Goal: Task Accomplishment & Management: Complete application form

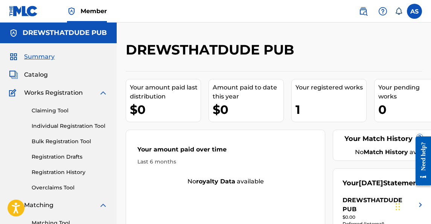
click at [411, 17] on label at bounding box center [414, 11] width 15 height 15
click at [415, 11] on input "AS Andrew Stevenson drew@drewsthatdude.com Notification Preferences Profile Log…" at bounding box center [415, 11] width 0 height 0
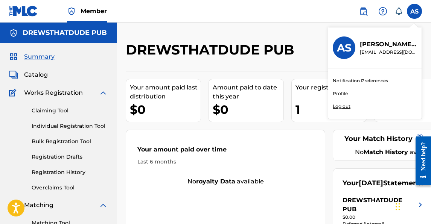
click at [343, 104] on p "Log out" at bounding box center [342, 106] width 18 height 7
click at [415, 11] on input "AS Andrew Stevenson drew@drewsthatdude.com Notification Preferences Profile Log…" at bounding box center [415, 11] width 0 height 0
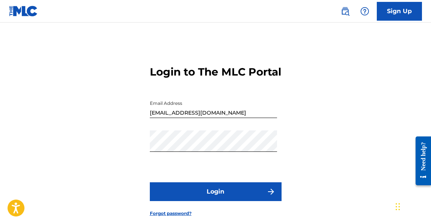
click at [224, 118] on input "[EMAIL_ADDRESS][DOMAIN_NAME]" at bounding box center [213, 107] width 127 height 21
click at [224, 201] on button "Login" at bounding box center [216, 192] width 132 height 19
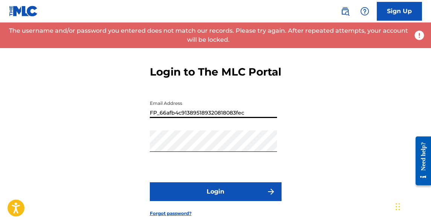
drag, startPoint x: 250, startPoint y: 127, endPoint x: 79, endPoint y: 119, distance: 171.5
click at [79, 119] on div "Login to The MLC Portal Email Address FP_66afb4c913895189320818083fec Password …" at bounding box center [215, 135] width 431 height 188
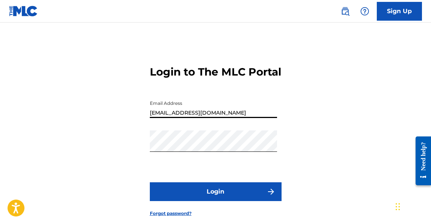
type input "drewsthatdude@gmail.com"
click at [150, 183] on button "Login" at bounding box center [216, 192] width 132 height 19
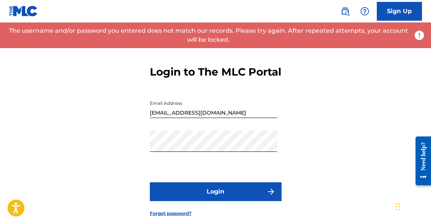
click at [306, 101] on div "Login to The MLC Portal Email Address drewsthatdude@gmail.com Password Login Fo…" at bounding box center [215, 135] width 431 height 188
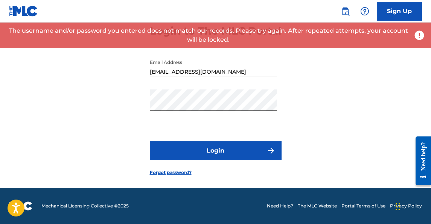
scroll to position [54, 0]
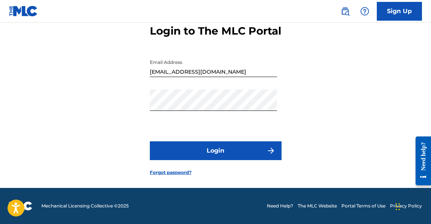
click at [179, 173] on link "Forgot password?" at bounding box center [171, 172] width 42 height 7
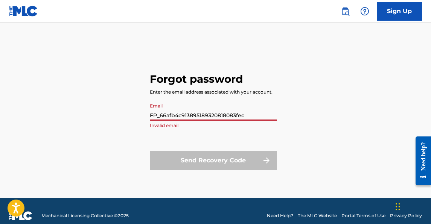
drag, startPoint x: 253, startPoint y: 116, endPoint x: 133, endPoint y: 84, distance: 124.2
click at [133, 84] on div "Forgot password Enter the email address associated with your account. Email FP_…" at bounding box center [215, 119] width 431 height 157
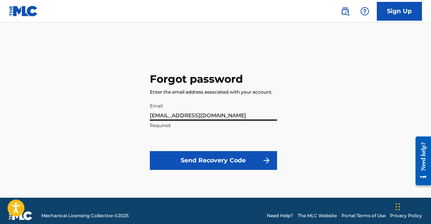
type input "drewsthatdude@gmail.com"
click button "Send Recovery Code" at bounding box center [213, 160] width 127 height 19
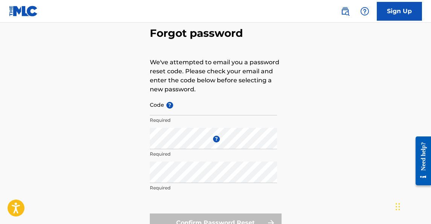
scroll to position [38, 0]
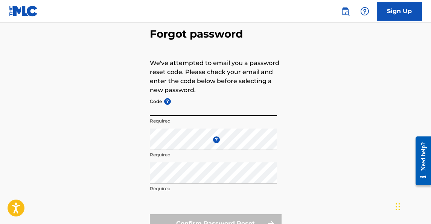
click at [197, 115] on input "Code ?" at bounding box center [213, 105] width 127 height 21
click at [203, 105] on input "Code ?" at bounding box center [213, 105] width 127 height 21
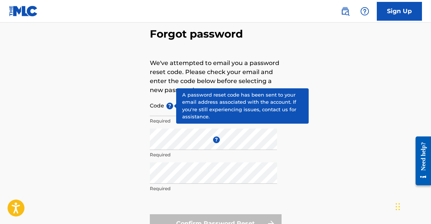
click at [168, 103] on span "?" at bounding box center [169, 106] width 7 height 7
click at [168, 102] on input "Code ?" at bounding box center [213, 105] width 127 height 21
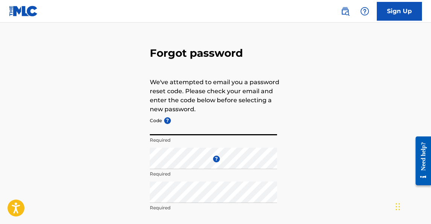
scroll to position [0, 0]
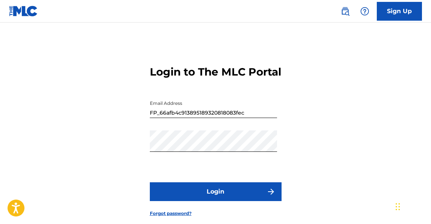
click at [242, 118] on input "FP_66afb4c913895189320818083fec" at bounding box center [213, 107] width 127 height 21
type input "[EMAIL_ADDRESS][DOMAIN_NAME]"
click at [227, 201] on button "Login" at bounding box center [216, 192] width 132 height 19
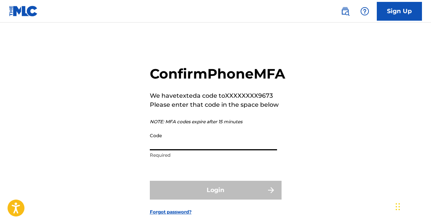
click at [232, 151] on input "Code" at bounding box center [213, 139] width 127 height 21
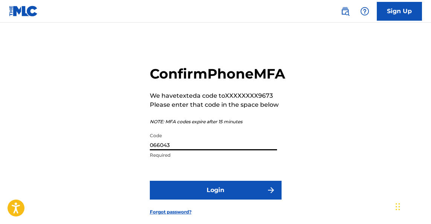
type input "066043"
click at [202, 200] on button "Login" at bounding box center [216, 190] width 132 height 19
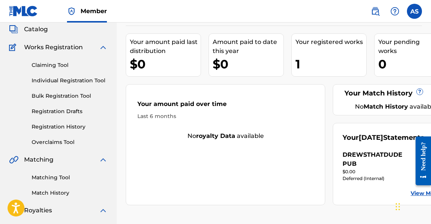
scroll to position [55, 0]
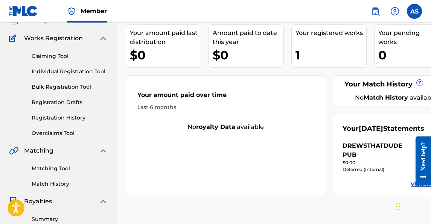
click at [369, 160] on div "DREWSTHATDUDE PUB" at bounding box center [379, 151] width 73 height 18
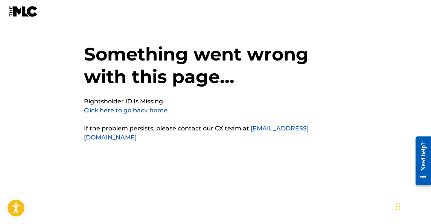
click at [157, 112] on link "Click here to go back home." at bounding box center [126, 110] width 85 height 7
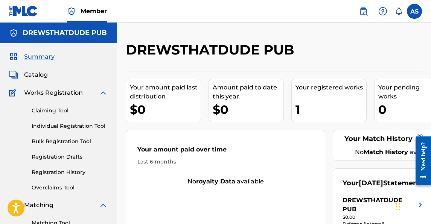
click at [320, 100] on div "Your registered works 1" at bounding box center [328, 100] width 75 height 43
click at [64, 171] on link "Registration History" at bounding box center [70, 173] width 76 height 8
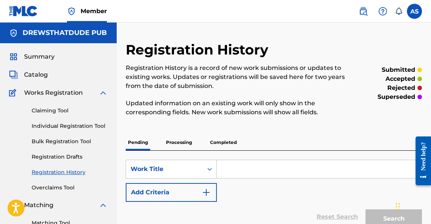
click at [63, 162] on div "Claiming Tool Individual Registration Tool Bulk Registration Tool Registration …" at bounding box center [58, 145] width 99 height 94
click at [61, 158] on link "Registration Drafts" at bounding box center [70, 157] width 76 height 8
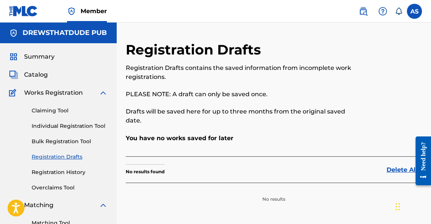
click at [37, 75] on span "Catalog" at bounding box center [36, 74] width 24 height 9
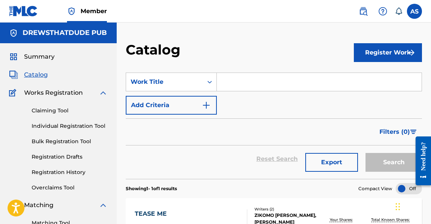
click at [416, 11] on label at bounding box center [414, 11] width 15 height 15
click at [415, 11] on input "AS Andrew Stevenson drew@drewsthatdude.com Notification Preferences Profile Log…" at bounding box center [415, 11] width 0 height 0
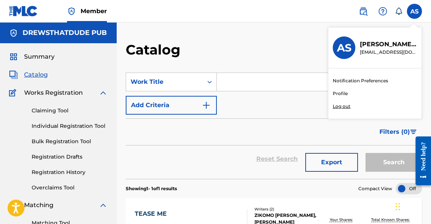
click at [347, 107] on p "Log out" at bounding box center [342, 106] width 18 height 7
click at [415, 11] on input "AS Andrew Stevenson drew@drewsthatdude.com Notification Preferences Profile Log…" at bounding box center [415, 11] width 0 height 0
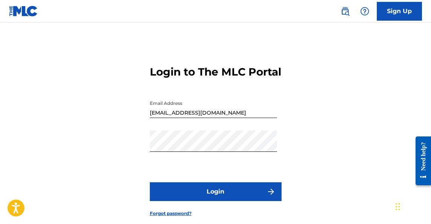
click at [206, 118] on input "[EMAIL_ADDRESS][DOMAIN_NAME]" at bounding box center [213, 107] width 127 height 21
type input "drew@wehadourtime.com"
click at [213, 201] on button "Login" at bounding box center [216, 192] width 132 height 19
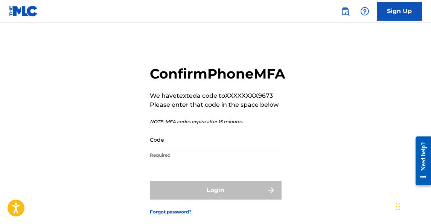
click at [202, 151] on input "Code" at bounding box center [213, 139] width 127 height 21
click at [175, 151] on input "Code" at bounding box center [213, 139] width 127 height 21
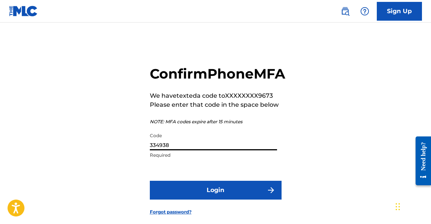
type input "334938"
click at [176, 200] on button "Login" at bounding box center [216, 190] width 132 height 19
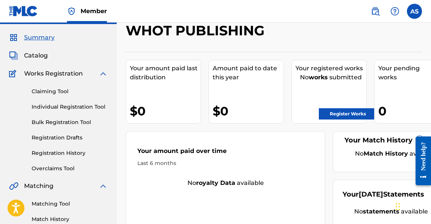
scroll to position [26, 0]
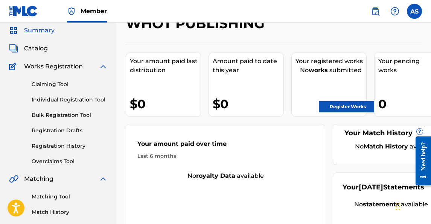
click at [67, 116] on link "Bulk Registration Tool" at bounding box center [70, 115] width 76 height 8
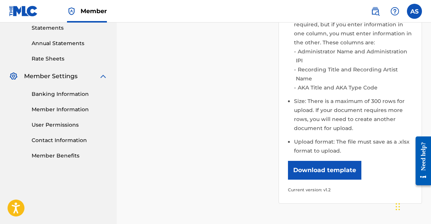
scroll to position [263, 0]
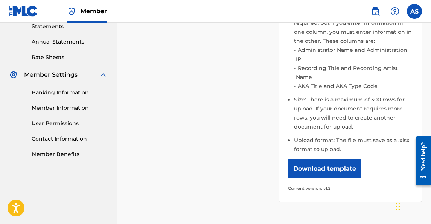
click at [328, 170] on button "Download template" at bounding box center [324, 169] width 73 height 19
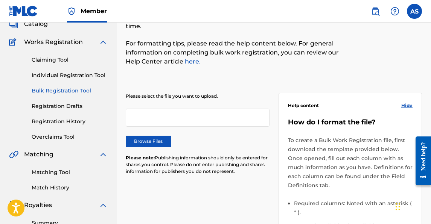
scroll to position [49, 0]
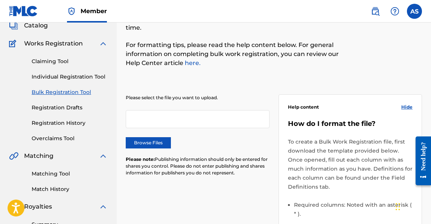
click at [161, 142] on label "Browse Files" at bounding box center [148, 142] width 45 height 11
click at [0, 0] on input "Browse Files" at bounding box center [0, 0] width 0 height 0
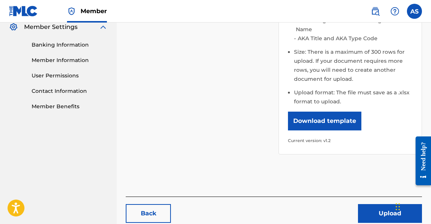
scroll to position [353, 0]
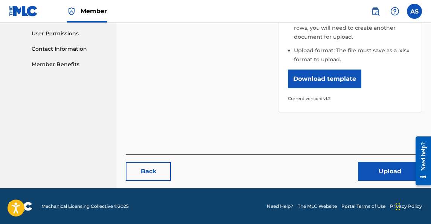
click at [378, 168] on button "Upload" at bounding box center [390, 171] width 64 height 19
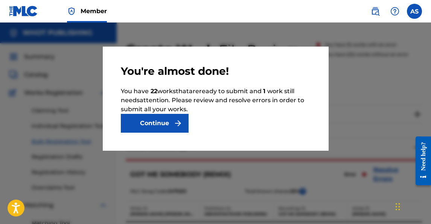
click at [155, 120] on button "Continue" at bounding box center [155, 123] width 68 height 19
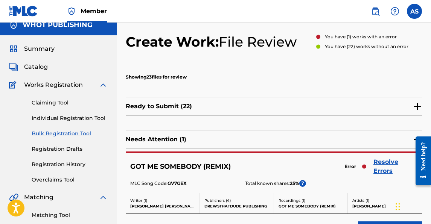
scroll to position [10, 0]
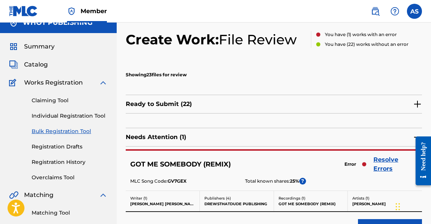
click at [302, 137] on div "Needs Attention ( 1 )" at bounding box center [274, 137] width 296 height 19
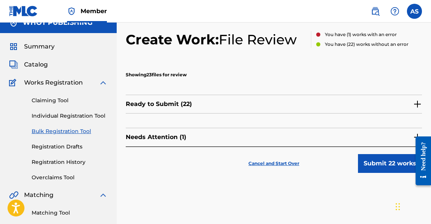
click at [399, 106] on div "Ready to Submit ( 22 )" at bounding box center [274, 104] width 296 height 19
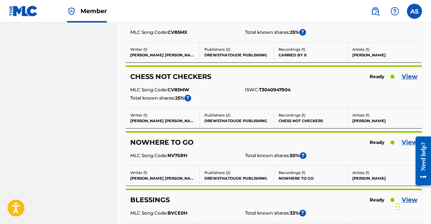
scroll to position [547, 0]
click at [405, 76] on link "View" at bounding box center [410, 76] width 16 height 9
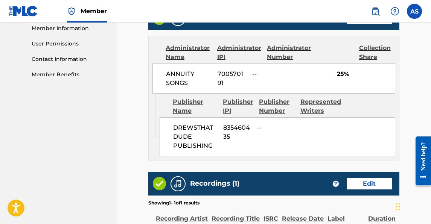
scroll to position [331, 0]
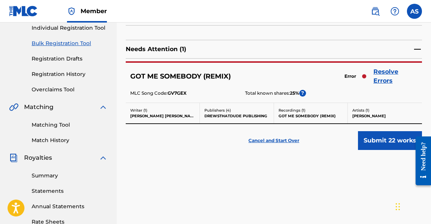
scroll to position [93, 0]
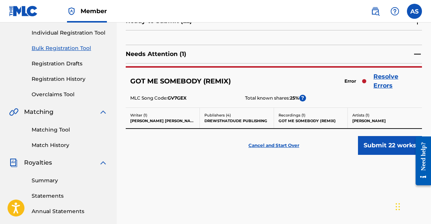
click at [387, 75] on link "Resolve Errors" at bounding box center [395, 81] width 44 height 18
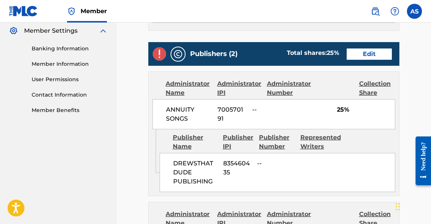
scroll to position [305, 0]
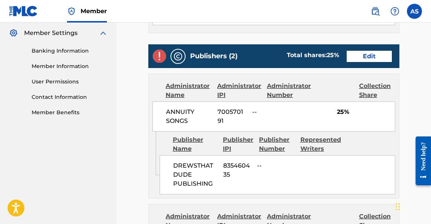
click at [360, 59] on link "Edit" at bounding box center [369, 56] width 45 height 11
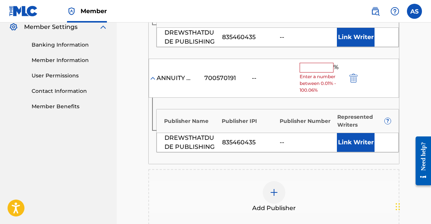
scroll to position [310, 0]
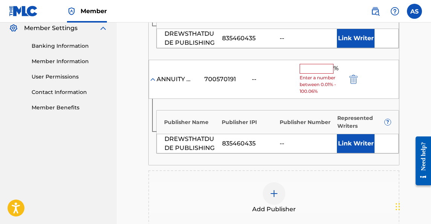
click at [356, 79] on img "submit" at bounding box center [353, 79] width 8 height 9
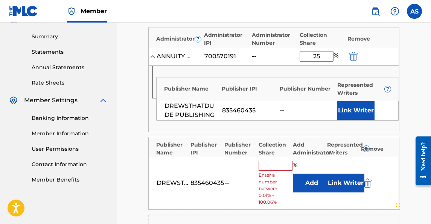
scroll to position [241, 0]
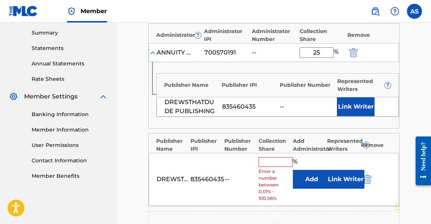
click at [368, 180] on img "submit" at bounding box center [367, 179] width 8 height 9
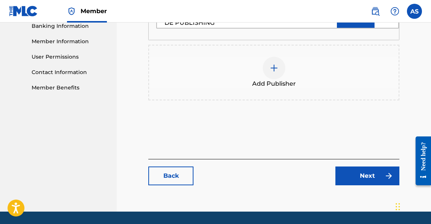
scroll to position [354, 0]
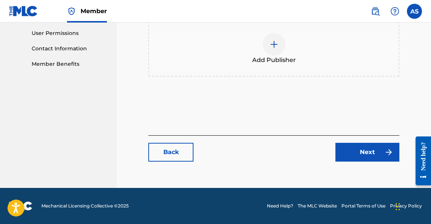
click at [347, 151] on link "Next" at bounding box center [367, 152] width 64 height 19
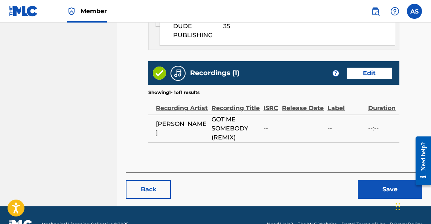
scroll to position [474, 0]
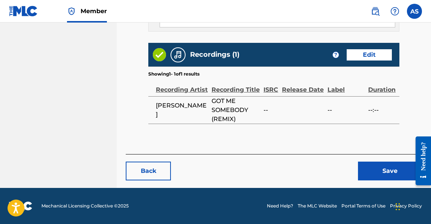
click at [363, 177] on button "Save" at bounding box center [390, 171] width 64 height 19
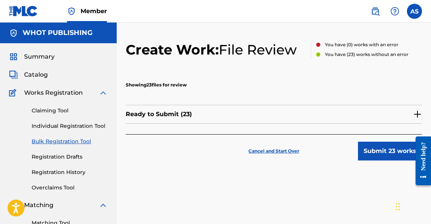
click at [44, 106] on div "Claiming Tool Individual Registration Tool Bulk Registration Tool Registration …" at bounding box center [58, 145] width 99 height 94
click at [46, 110] on link "Claiming Tool" at bounding box center [70, 111] width 76 height 8
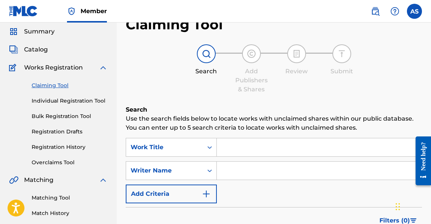
scroll to position [24, 0]
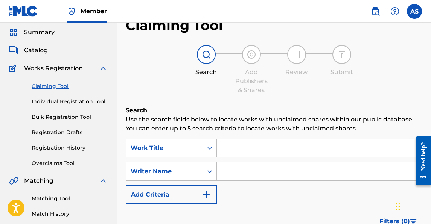
click at [38, 52] on span "Catalog" at bounding box center [36, 50] width 24 height 9
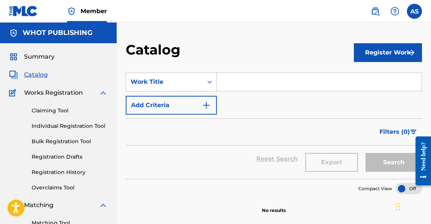
click at [56, 108] on link "Claiming Tool" at bounding box center [70, 111] width 76 height 8
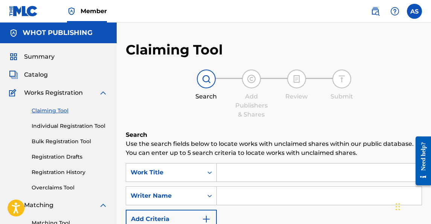
click at [59, 124] on link "Individual Registration Tool" at bounding box center [70, 126] width 76 height 8
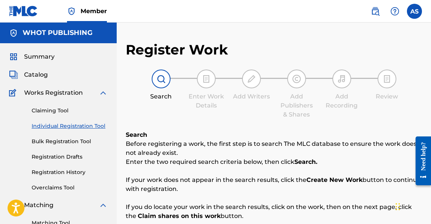
click at [55, 113] on link "Claiming Tool" at bounding box center [70, 111] width 76 height 8
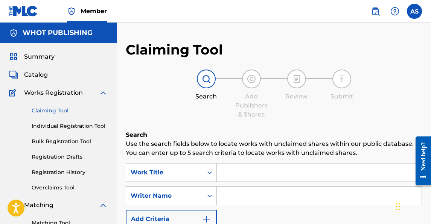
click at [50, 108] on link "Claiming Tool" at bounding box center [70, 111] width 76 height 8
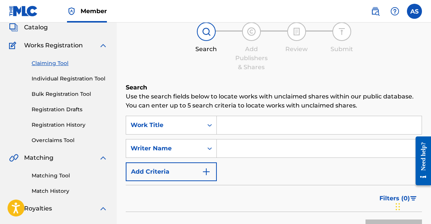
scroll to position [47, 0]
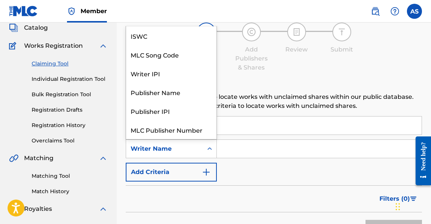
click at [175, 157] on div "Writer Name" at bounding box center [171, 149] width 91 height 19
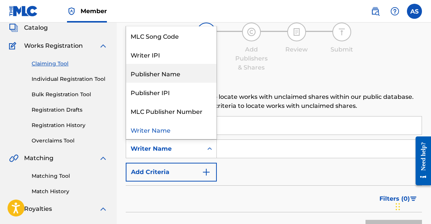
click at [162, 79] on div "Publisher Name" at bounding box center [171, 73] width 90 height 19
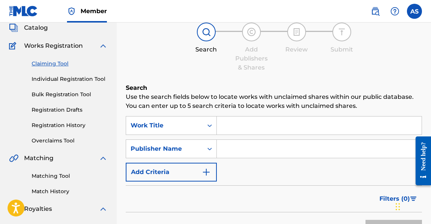
click at [253, 146] on input "Search Form" at bounding box center [319, 149] width 205 height 18
type input "DrewsThatDude Publishing"
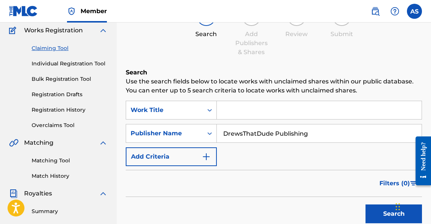
click at [372, 208] on button "Search" at bounding box center [394, 214] width 56 height 19
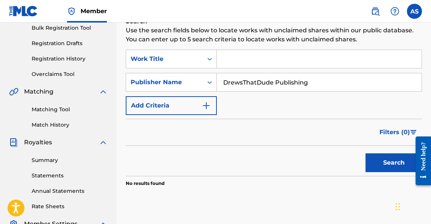
scroll to position [109, 0]
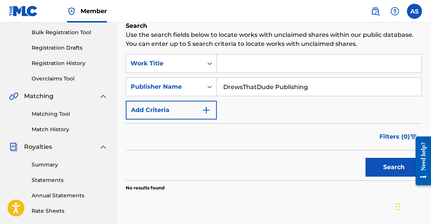
click at [386, 167] on button "Search" at bounding box center [394, 167] width 56 height 19
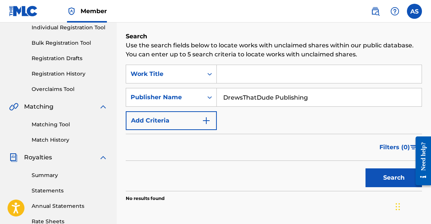
scroll to position [31, 0]
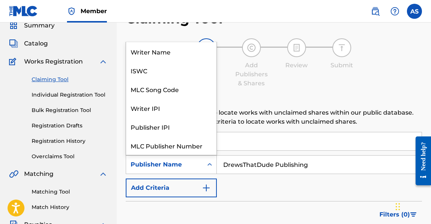
click at [200, 166] on div "Publisher Name" at bounding box center [164, 165] width 77 height 14
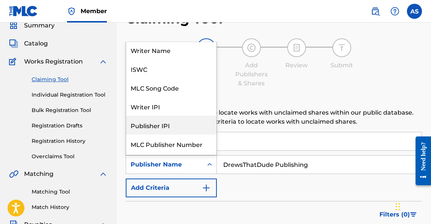
scroll to position [0, 0]
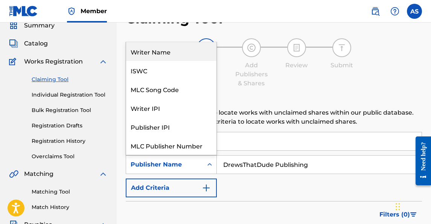
click at [169, 57] on div "Writer Name" at bounding box center [171, 51] width 90 height 19
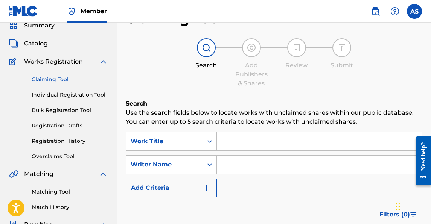
click at [250, 165] on input "Search Form" at bounding box center [319, 165] width 205 height 18
type input "andrew lloyd stevenson"
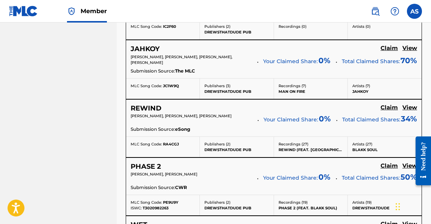
scroll to position [450, 0]
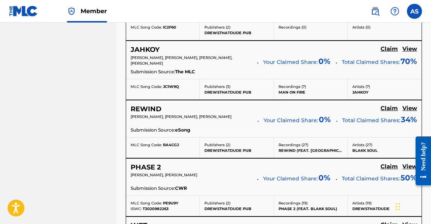
click at [211, 84] on div "Publishers ( 3 ) DREWSTHATDUDE PUB" at bounding box center [237, 89] width 74 height 20
click at [408, 53] on h5 "View" at bounding box center [409, 49] width 15 height 7
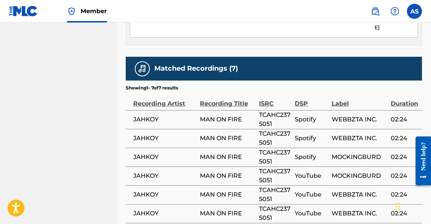
scroll to position [730, 0]
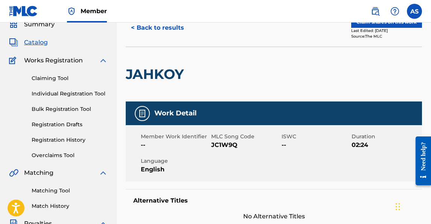
scroll to position [28, 0]
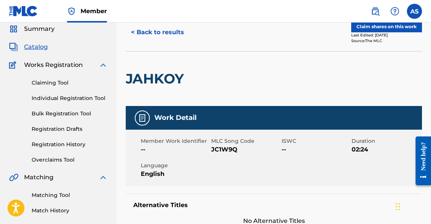
click at [43, 63] on span "Works Registration" at bounding box center [53, 65] width 59 height 9
click at [49, 159] on link "Overclaims Tool" at bounding box center [70, 160] width 76 height 8
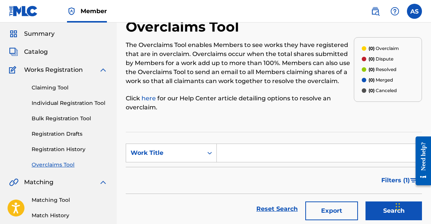
scroll to position [29, 0]
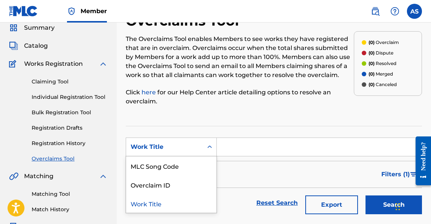
click at [200, 143] on div "Work Title" at bounding box center [164, 147] width 77 height 14
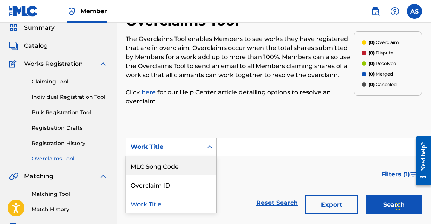
click at [227, 122] on div "Overclaims Tool The Overclaims Tool enables Members to see works they have regi…" at bounding box center [274, 206] width 296 height 389
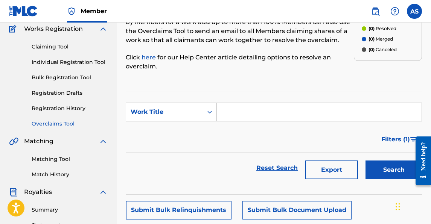
scroll to position [64, 0]
click at [60, 159] on link "Matching Tool" at bounding box center [70, 160] width 76 height 8
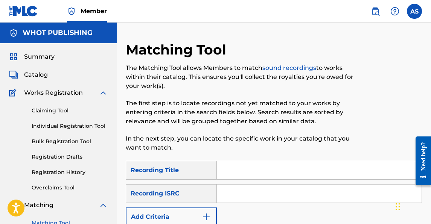
click at [57, 110] on link "Claiming Tool" at bounding box center [70, 111] width 76 height 8
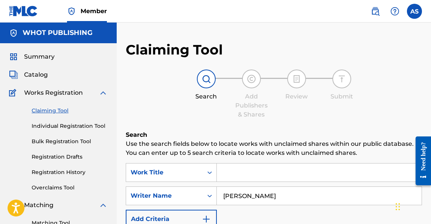
click at [65, 144] on link "Bulk Registration Tool" at bounding box center [70, 142] width 76 height 8
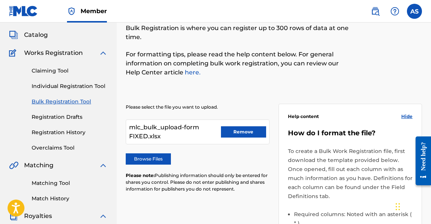
scroll to position [35, 0]
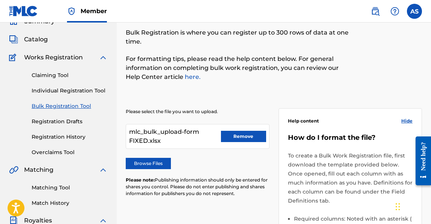
click at [53, 78] on link "Claiming Tool" at bounding box center [70, 76] width 76 height 8
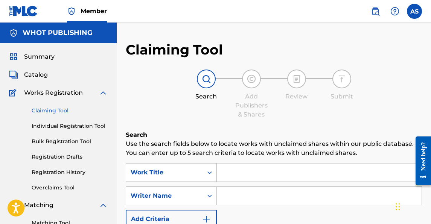
click at [188, 168] on div "Work Title" at bounding box center [164, 173] width 77 height 14
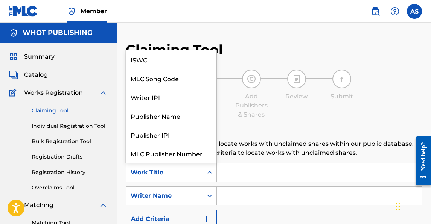
scroll to position [19, 0]
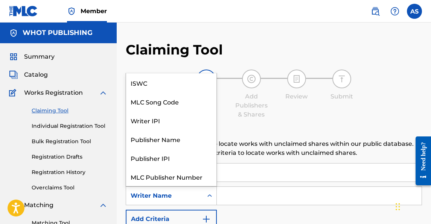
click at [199, 192] on div "Writer Name" at bounding box center [164, 196] width 77 height 14
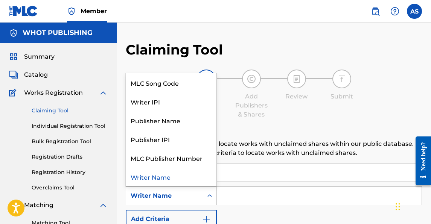
click at [242, 204] on input "Search Form" at bounding box center [319, 196] width 205 height 18
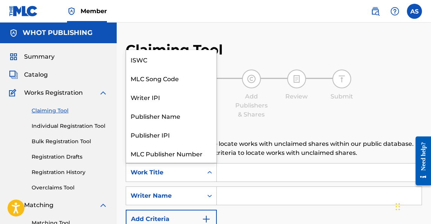
click at [195, 175] on div "Work Title" at bounding box center [165, 172] width 68 height 9
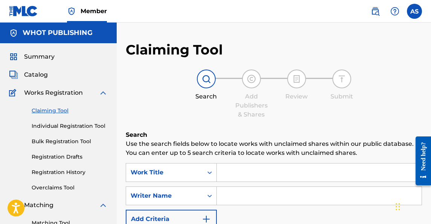
click at [180, 212] on button "Add Criteria" at bounding box center [171, 219] width 91 height 19
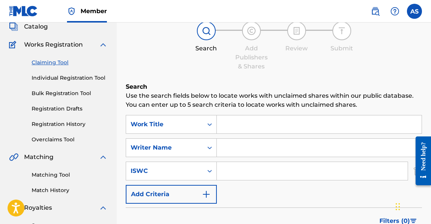
scroll to position [52, 0]
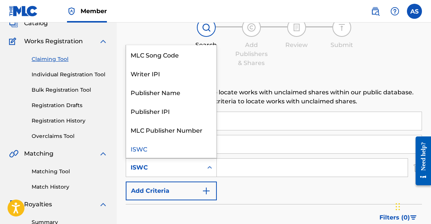
click at [179, 172] on div "ISWC" at bounding box center [165, 167] width 68 height 9
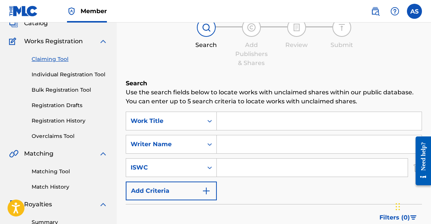
click at [226, 134] on div "SearchWithCriteria2526578c-9a99-43e3-b692-5009a9c021a0 Work Title SearchWithCri…" at bounding box center [274, 156] width 296 height 89
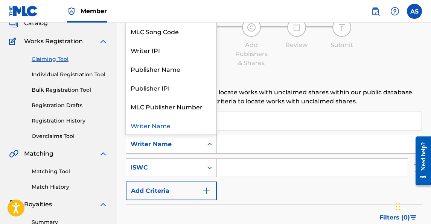
click at [192, 146] on div "Writer Name" at bounding box center [165, 144] width 68 height 9
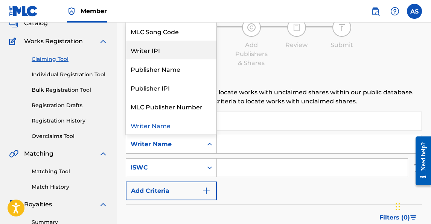
click at [172, 46] on div "Writer IPI" at bounding box center [171, 50] width 90 height 19
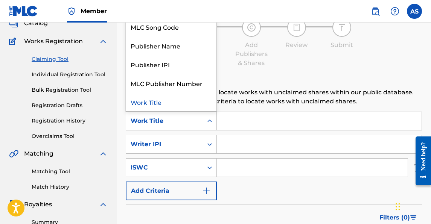
click at [171, 121] on div "Work Title" at bounding box center [165, 121] width 68 height 9
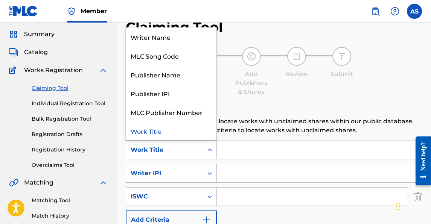
scroll to position [14, 0]
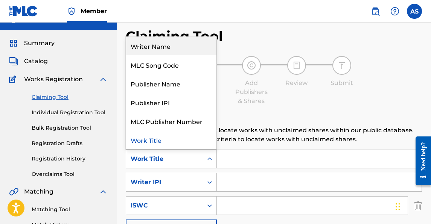
click at [170, 51] on div "Writer Name" at bounding box center [171, 46] width 90 height 19
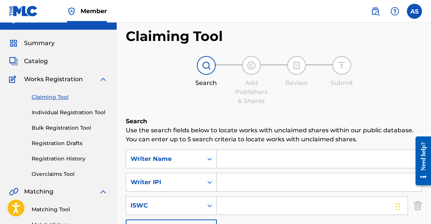
click at [236, 159] on input "Search Form" at bounding box center [319, 159] width 205 height 18
click at [241, 180] on input "Search Form" at bounding box center [319, 183] width 205 height 18
type input "andrew lloyd stevenson"
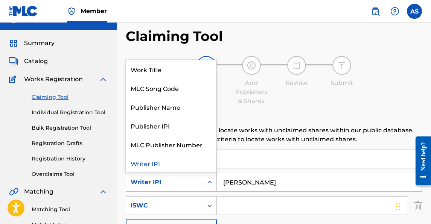
click at [192, 181] on div "Writer IPI" at bounding box center [165, 182] width 68 height 9
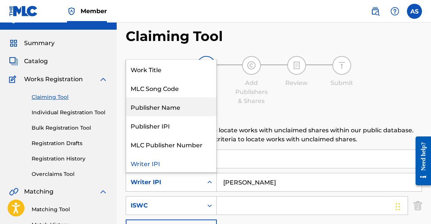
click at [193, 105] on div "Publisher Name" at bounding box center [171, 107] width 90 height 19
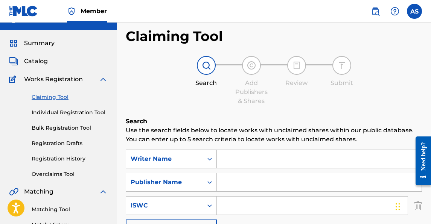
click at [174, 163] on div "Writer Name" at bounding box center [165, 159] width 68 height 9
click at [230, 165] on input "Search Form" at bounding box center [319, 159] width 205 height 18
click at [246, 180] on input "Search Form" at bounding box center [319, 183] width 205 height 18
type input "DrewsThatDude Publishing"
click at [250, 165] on input "Search Form" at bounding box center [319, 159] width 205 height 18
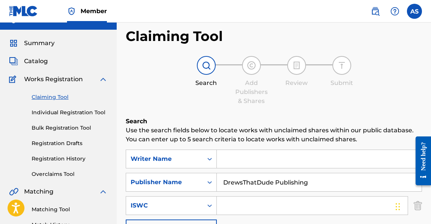
click at [286, 157] on input "Search Form" at bounding box center [319, 159] width 205 height 18
type input "andrew lloyd stevenson"
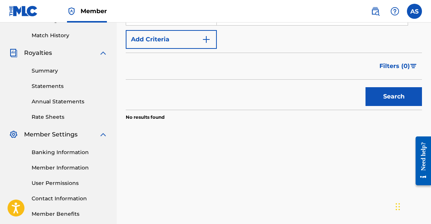
scroll to position [242, 0]
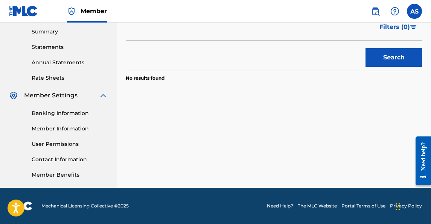
click at [374, 66] on button "Search" at bounding box center [394, 57] width 56 height 19
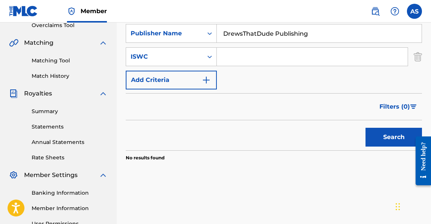
scroll to position [131, 0]
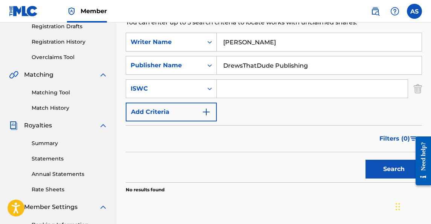
drag, startPoint x: 315, startPoint y: 66, endPoint x: 200, endPoint y: 43, distance: 117.0
click at [200, 43] on div "SearchWithCriteriac5d3d9f5-89fc-43b6-a104-757264d2e007 Writer Name andrew lloyd…" at bounding box center [274, 77] width 296 height 89
click at [389, 170] on button "Search" at bounding box center [394, 169] width 56 height 19
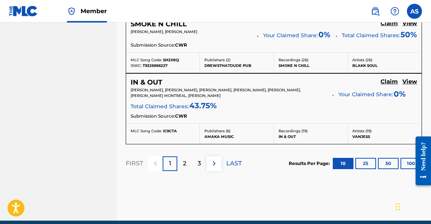
scroll to position [831, 0]
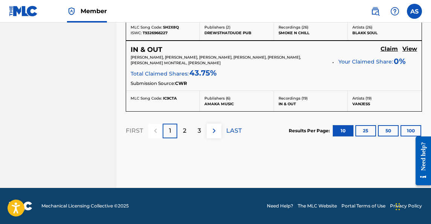
click at [201, 131] on div "3" at bounding box center [199, 131] width 15 height 15
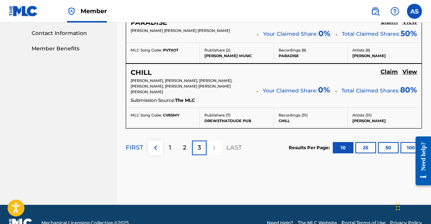
scroll to position [386, 0]
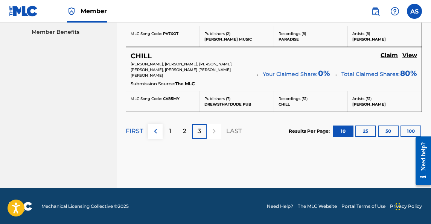
click at [185, 131] on p "2" at bounding box center [184, 131] width 3 height 9
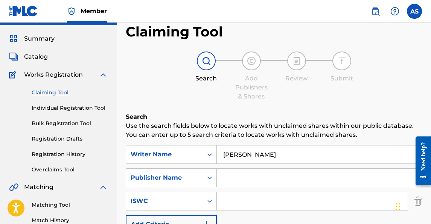
scroll to position [0, 0]
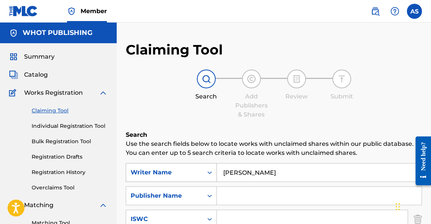
click at [171, 174] on div "Writer Name" at bounding box center [165, 172] width 68 height 9
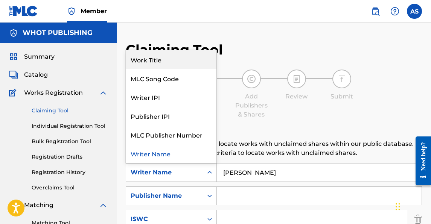
click at [170, 62] on div "Work Title" at bounding box center [171, 59] width 90 height 19
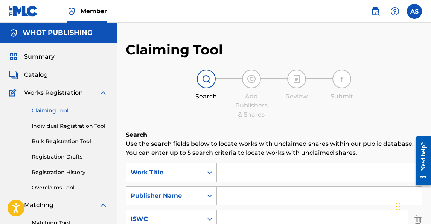
click at [254, 169] on input "Search Form" at bounding box center [319, 173] width 205 height 18
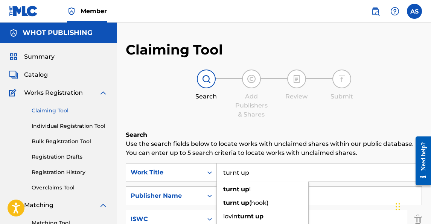
type input "turnt up"
click at [219, 142] on p "Use the search fields below to locate works with unclaimed shares within our pu…" at bounding box center [274, 149] width 296 height 18
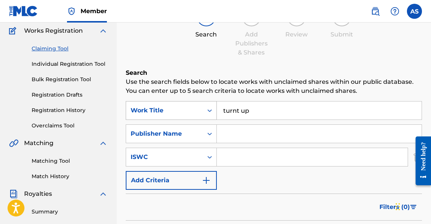
scroll to position [145, 0]
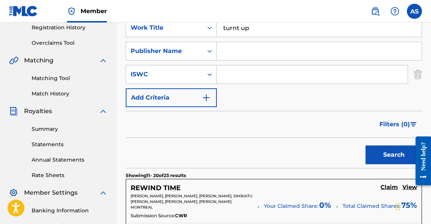
click at [375, 148] on button "Search" at bounding box center [394, 155] width 56 height 19
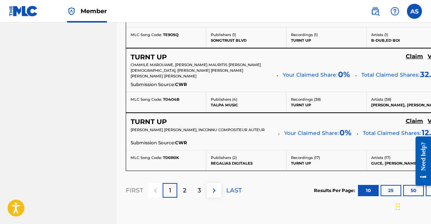
scroll to position [750, 0]
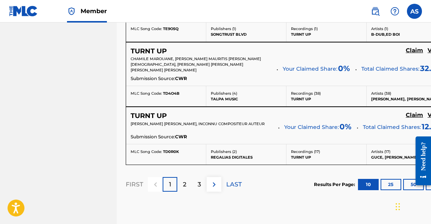
click at [185, 181] on p "2" at bounding box center [184, 184] width 3 height 9
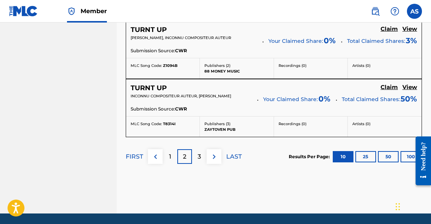
click at [202, 157] on div "3" at bounding box center [199, 156] width 15 height 15
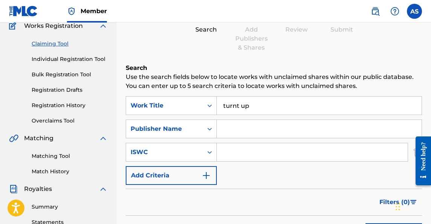
scroll to position [60, 0]
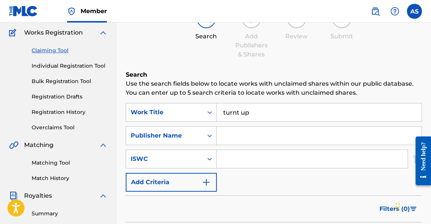
click at [73, 81] on link "Bulk Registration Tool" at bounding box center [70, 82] width 76 height 8
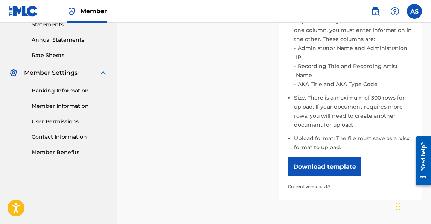
scroll to position [270, 0]
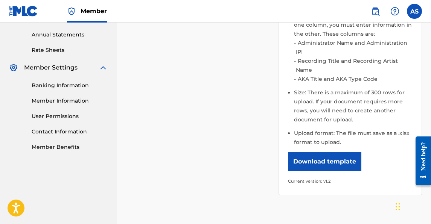
click at [300, 156] on button "Download template" at bounding box center [324, 161] width 73 height 19
